Goal: Navigation & Orientation: Find specific page/section

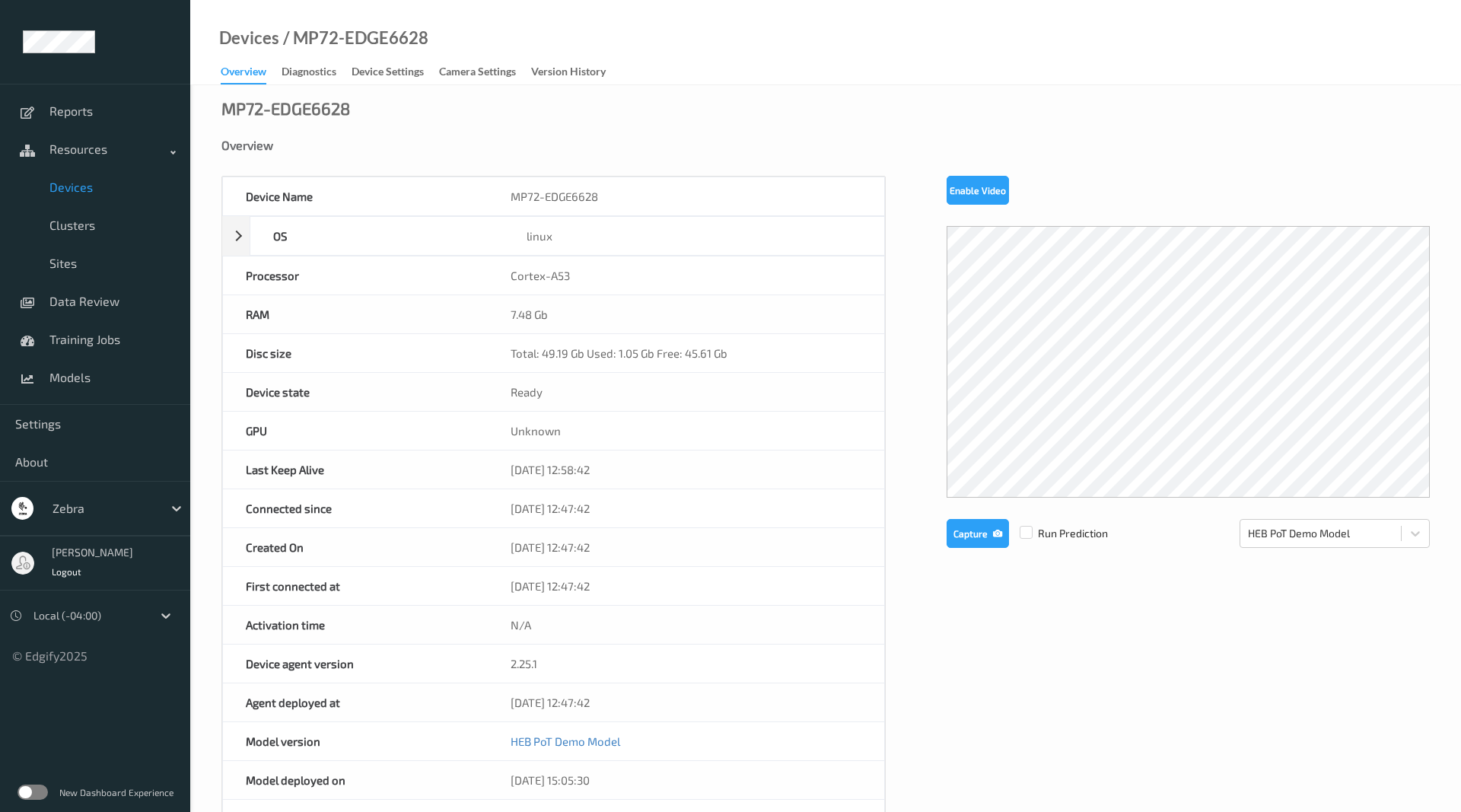
click at [257, 69] on div "Overview" at bounding box center [244, 74] width 46 height 21
click at [93, 371] on span "Models" at bounding box center [112, 377] width 126 height 15
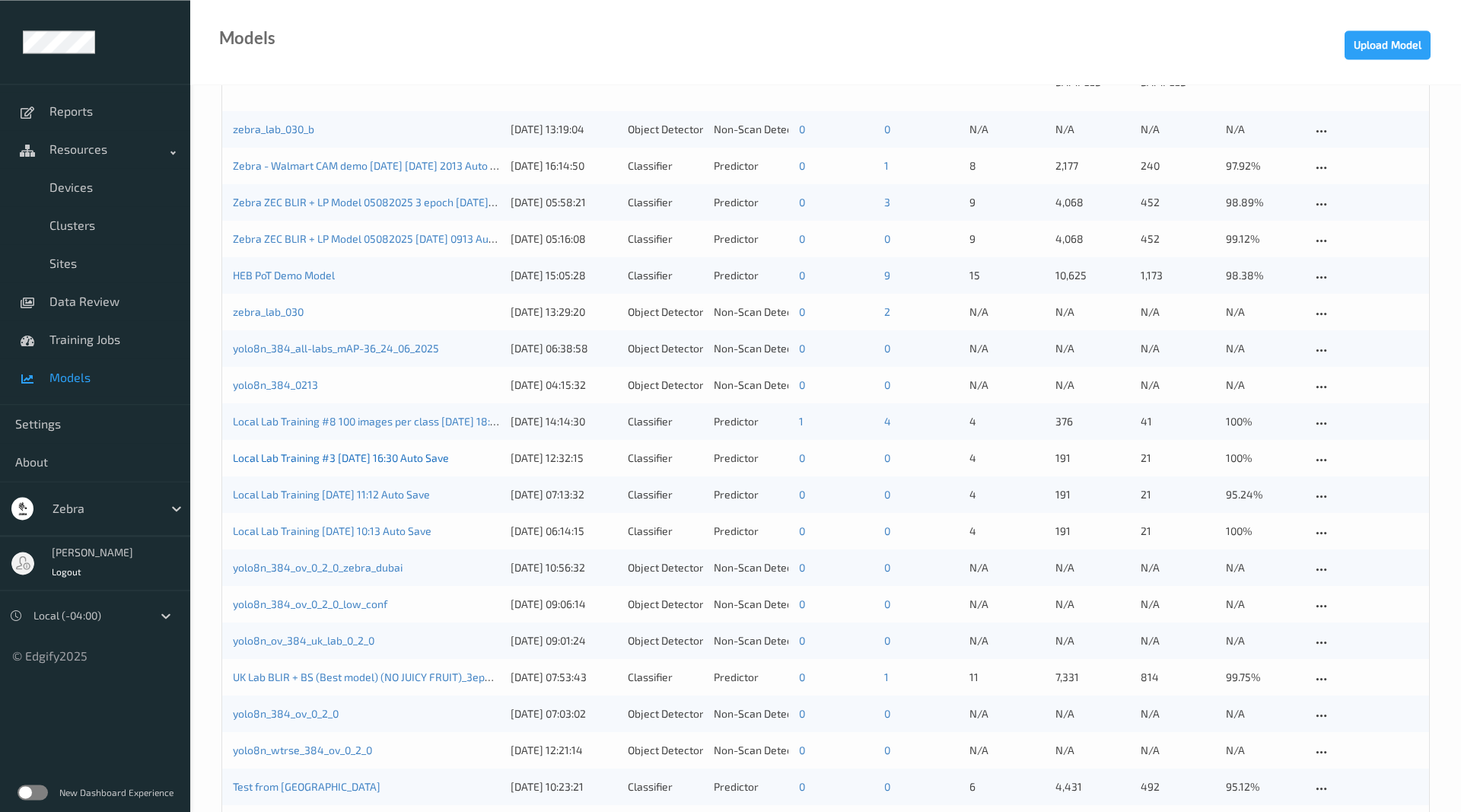
scroll to position [77, 0]
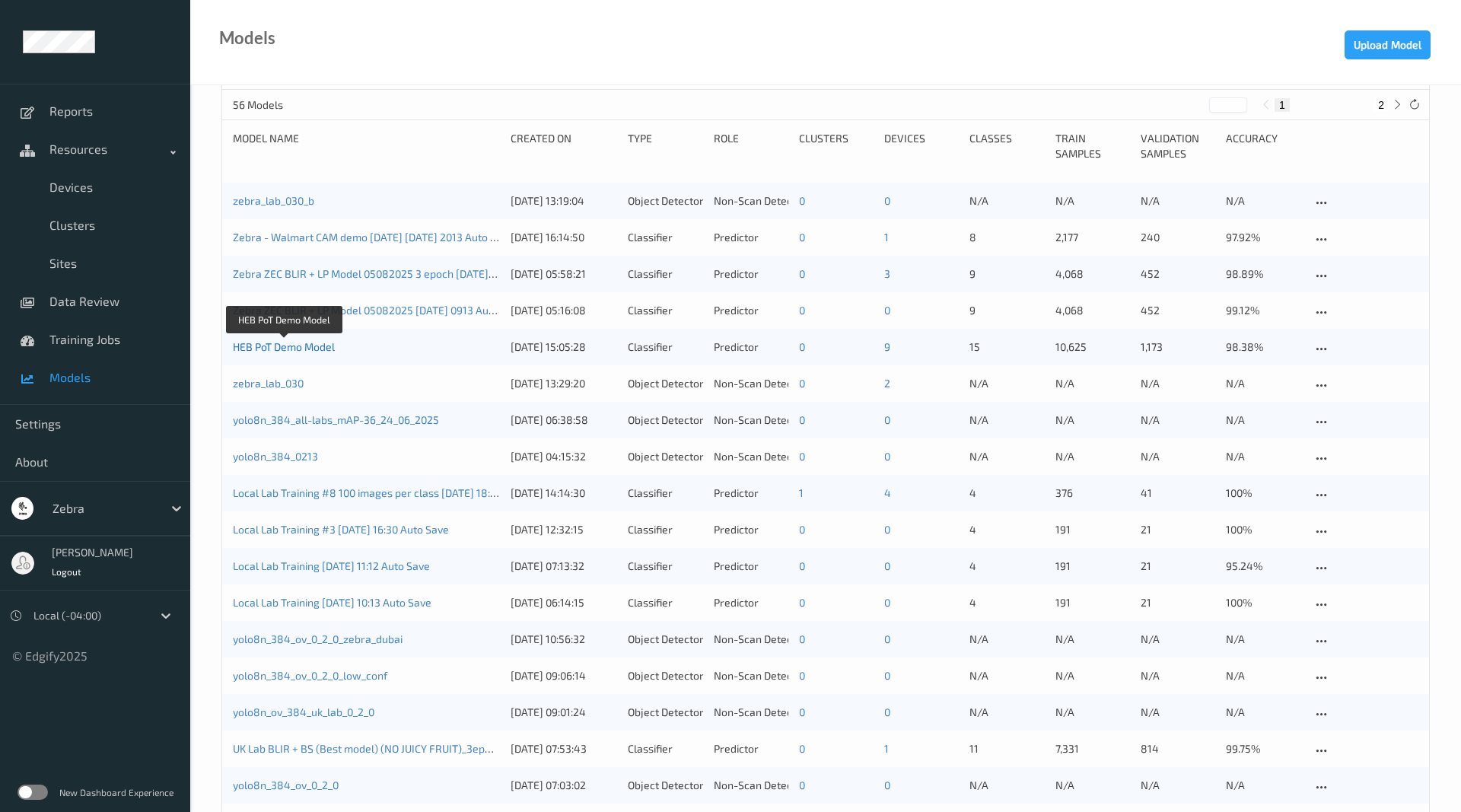
click at [272, 350] on link "HEB PoT Demo Model" at bounding box center [283, 346] width 102 height 13
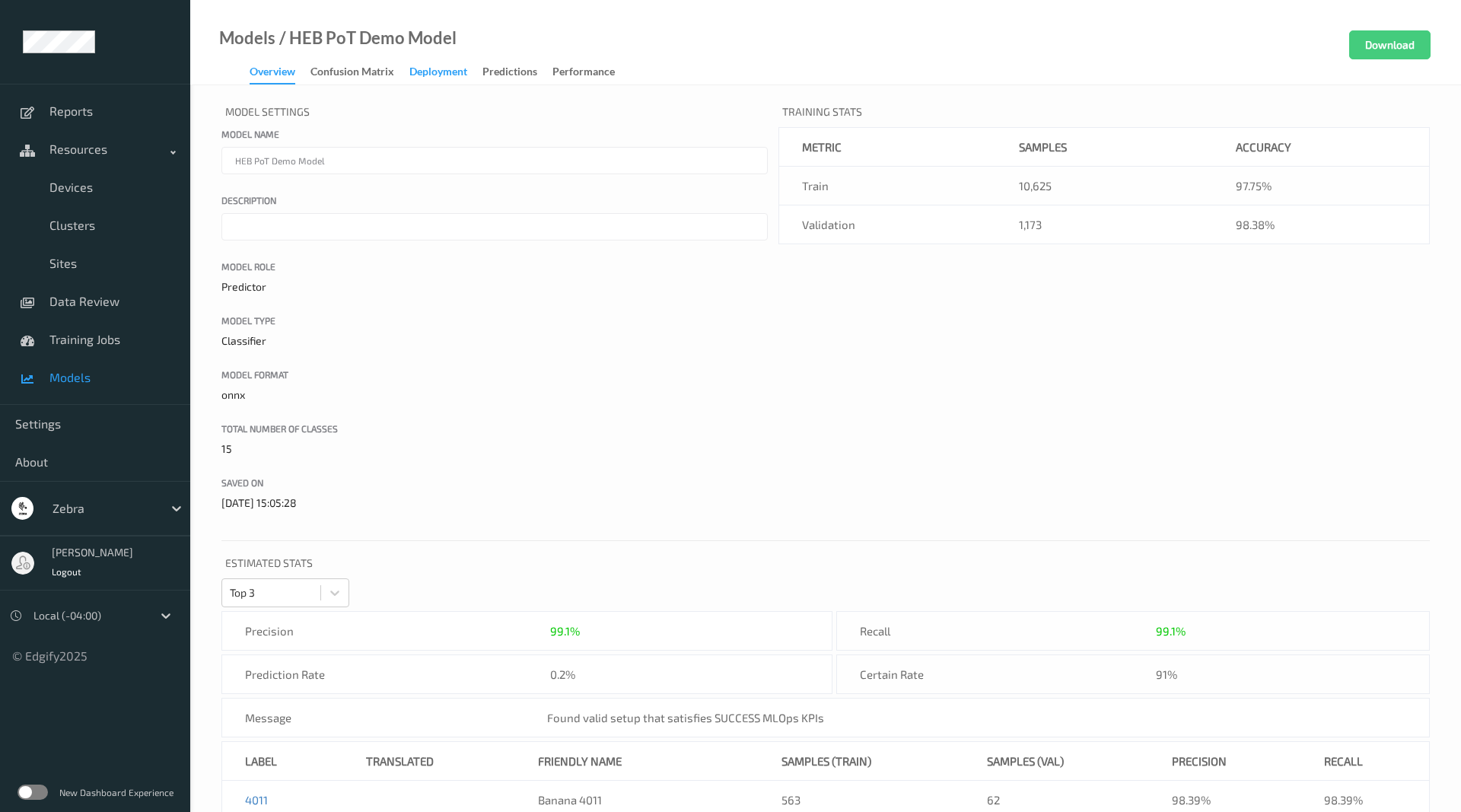
click at [430, 75] on div "Deployment" at bounding box center [438, 74] width 58 height 19
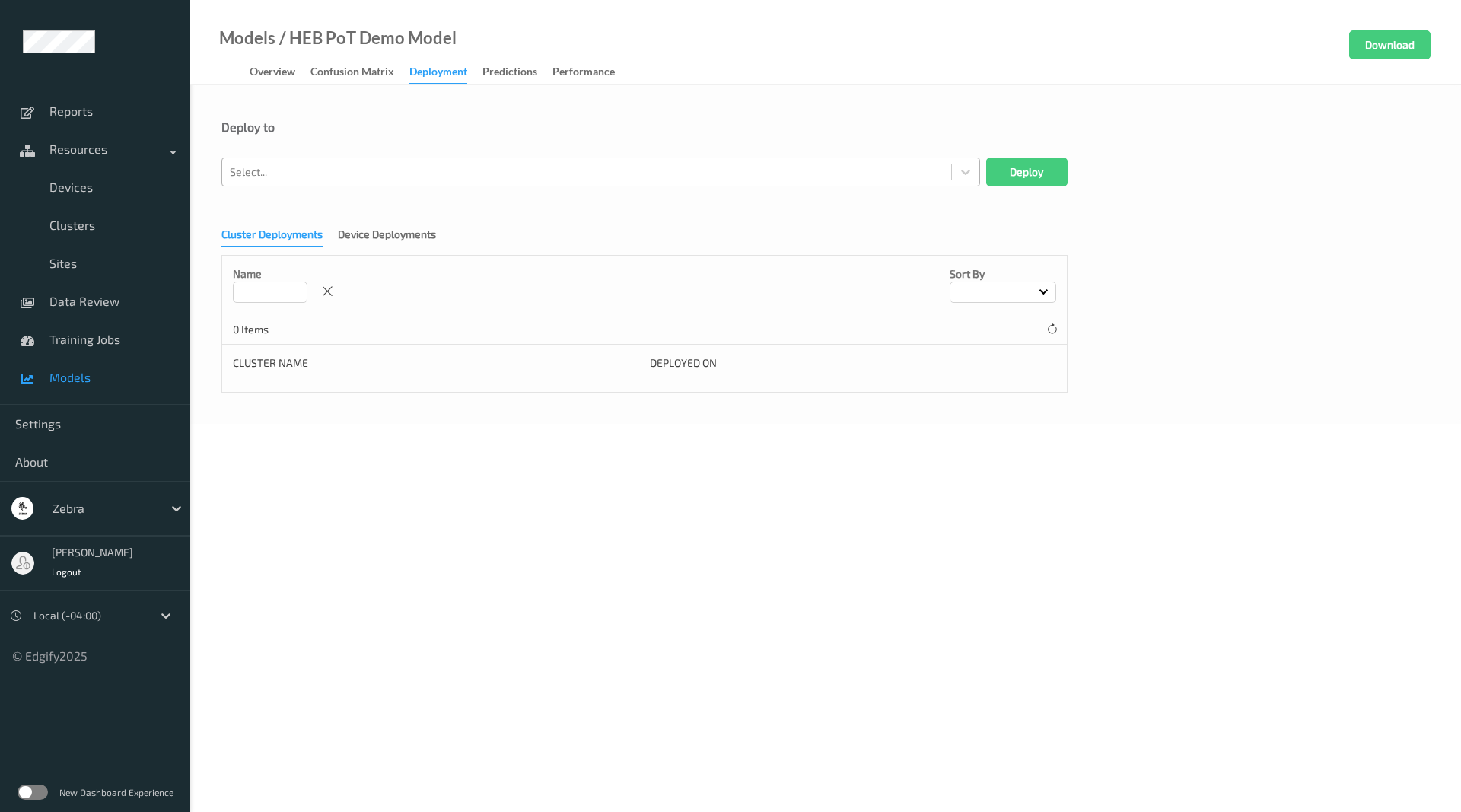
click at [375, 168] on div at bounding box center [587, 172] width 714 height 18
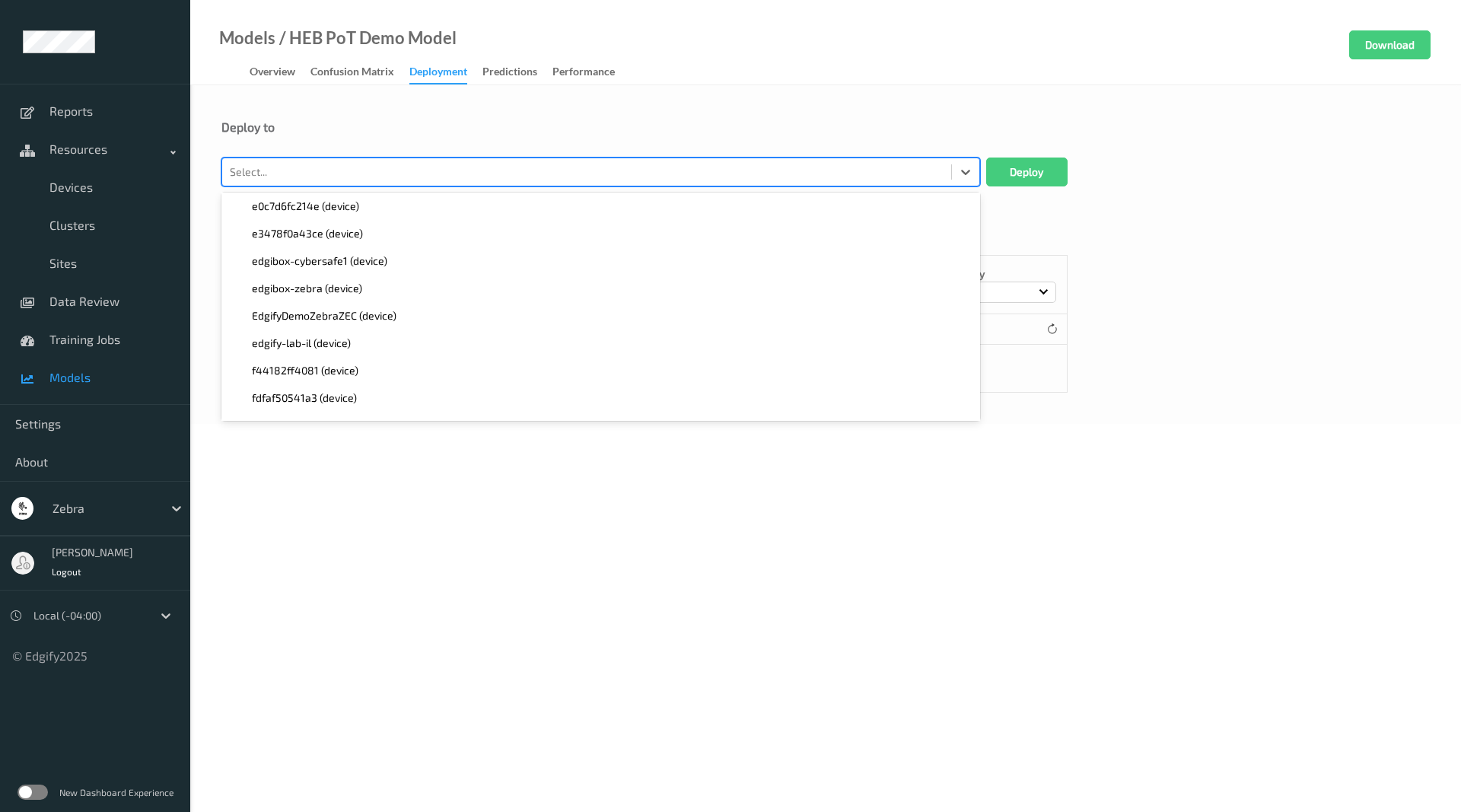
scroll to position [931, 0]
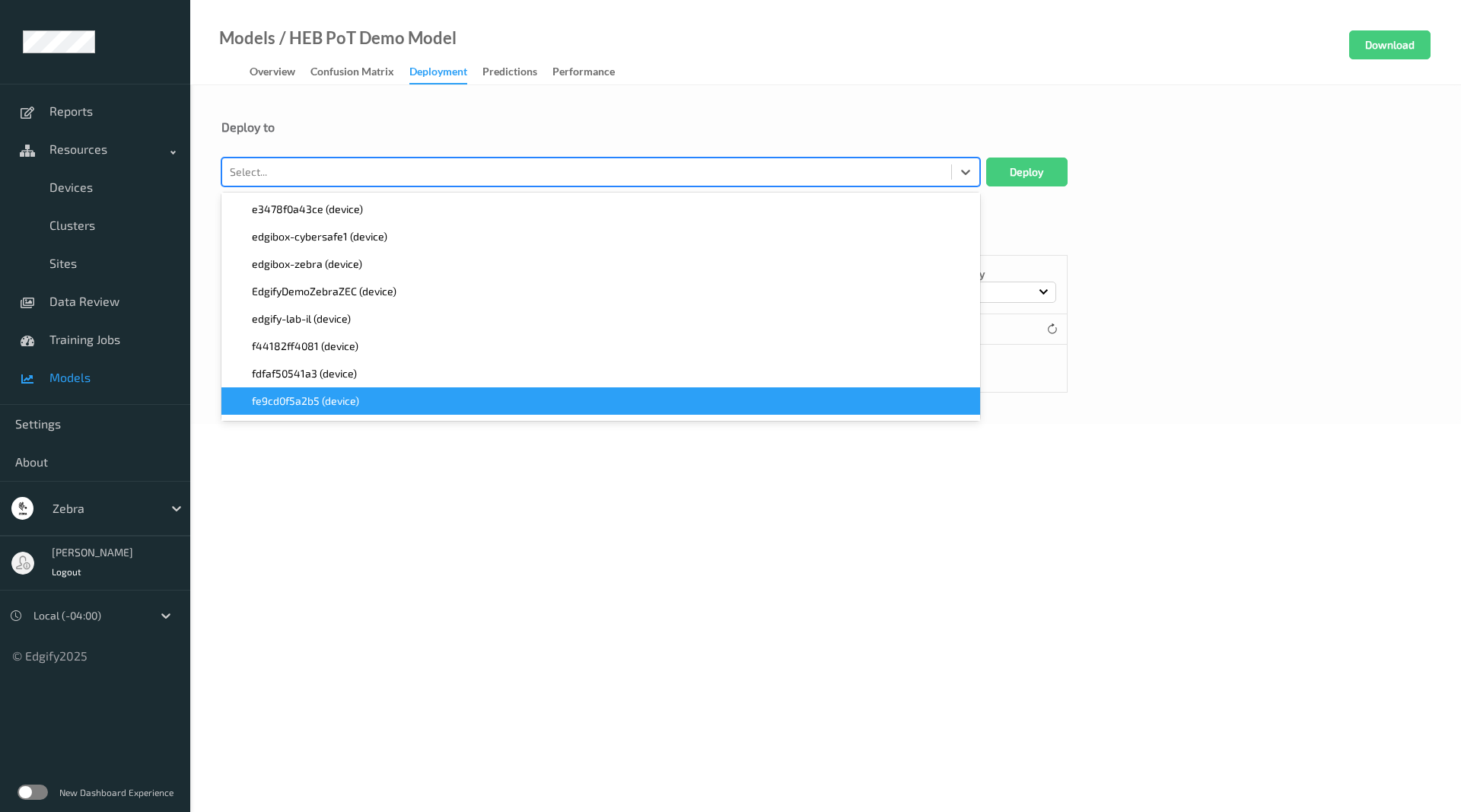
click at [1127, 610] on body "Reports Resources Devices Clusters Sites Data Review Training Jobs Models Setti…" at bounding box center [730, 406] width 1461 height 812
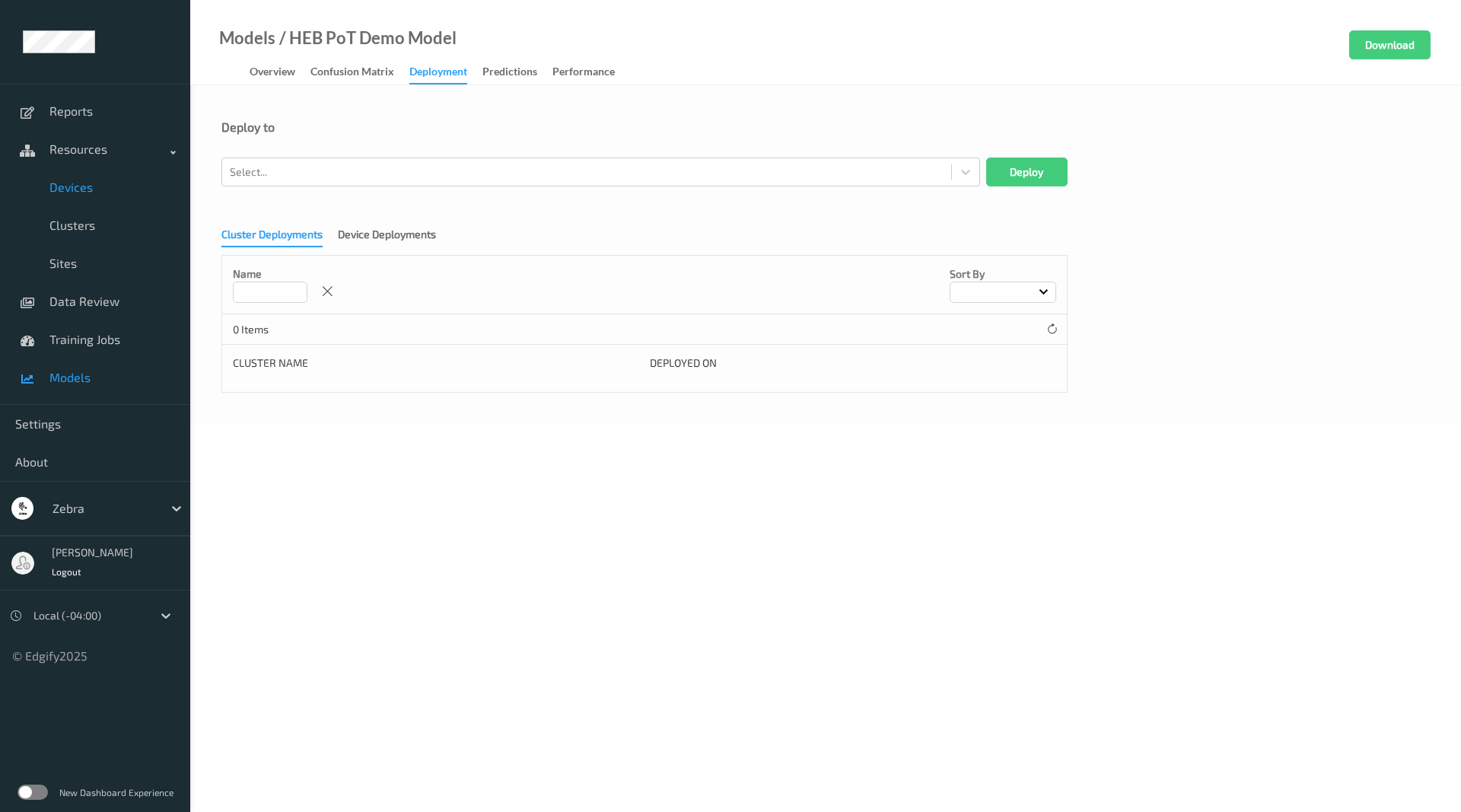
click at [77, 179] on span "Devices" at bounding box center [112, 187] width 126 height 15
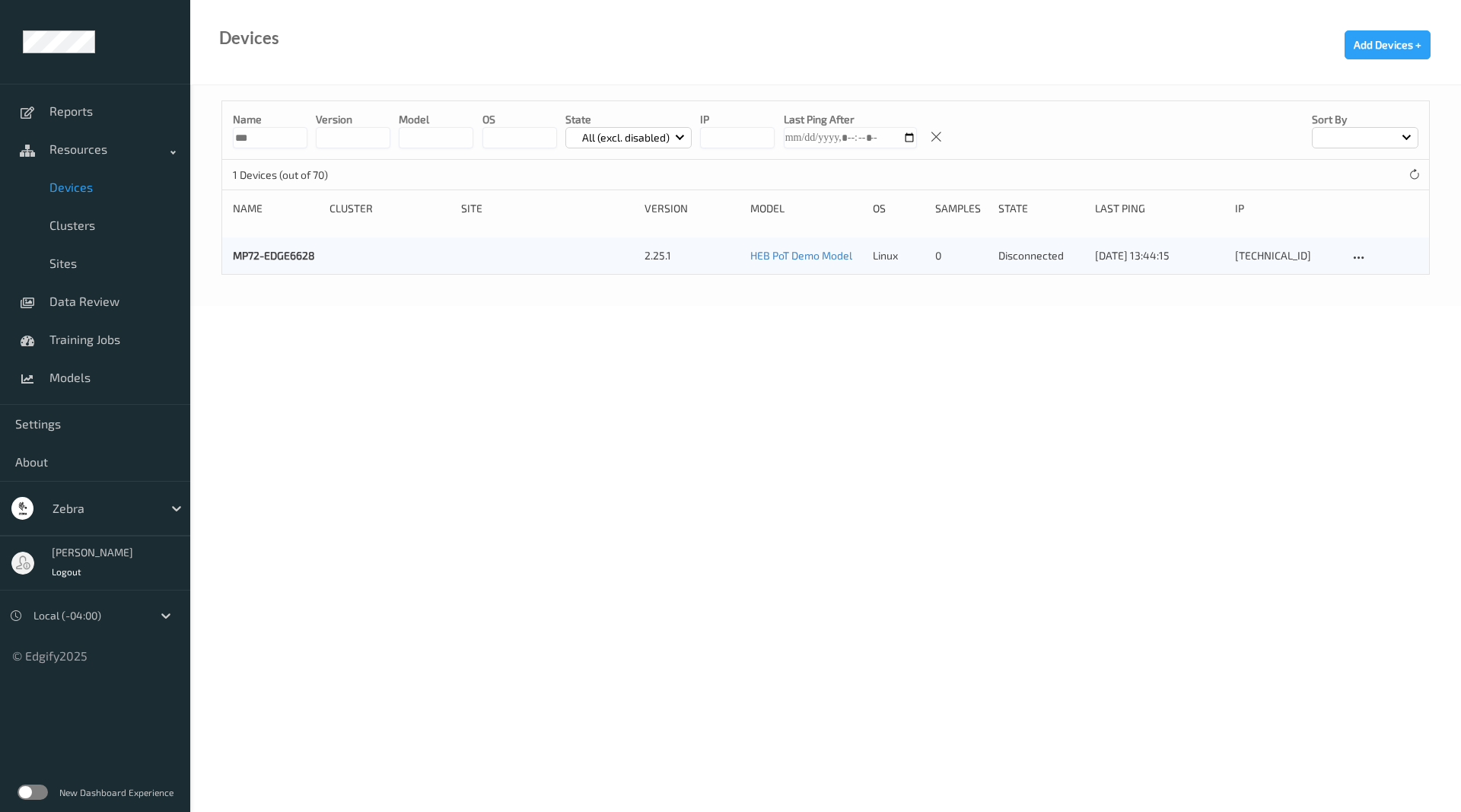
click at [267, 137] on input "***" at bounding box center [270, 138] width 74 height 21
click at [273, 247] on div "MP72-EDGE6628 2.25.1 HEB PoT Demo Model linux 0 disconnected [DATE] 13:44:15 [T…" at bounding box center [826, 255] width 1207 height 36
